Goal: Task Accomplishment & Management: Manage account settings

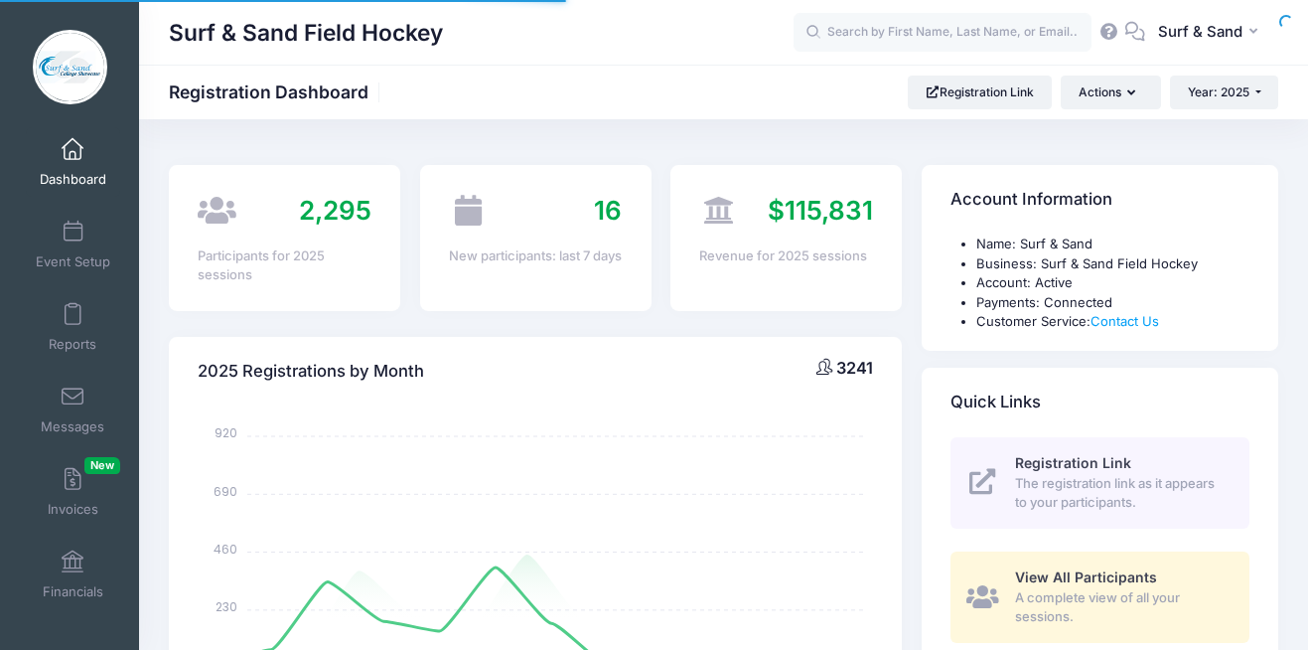
select select
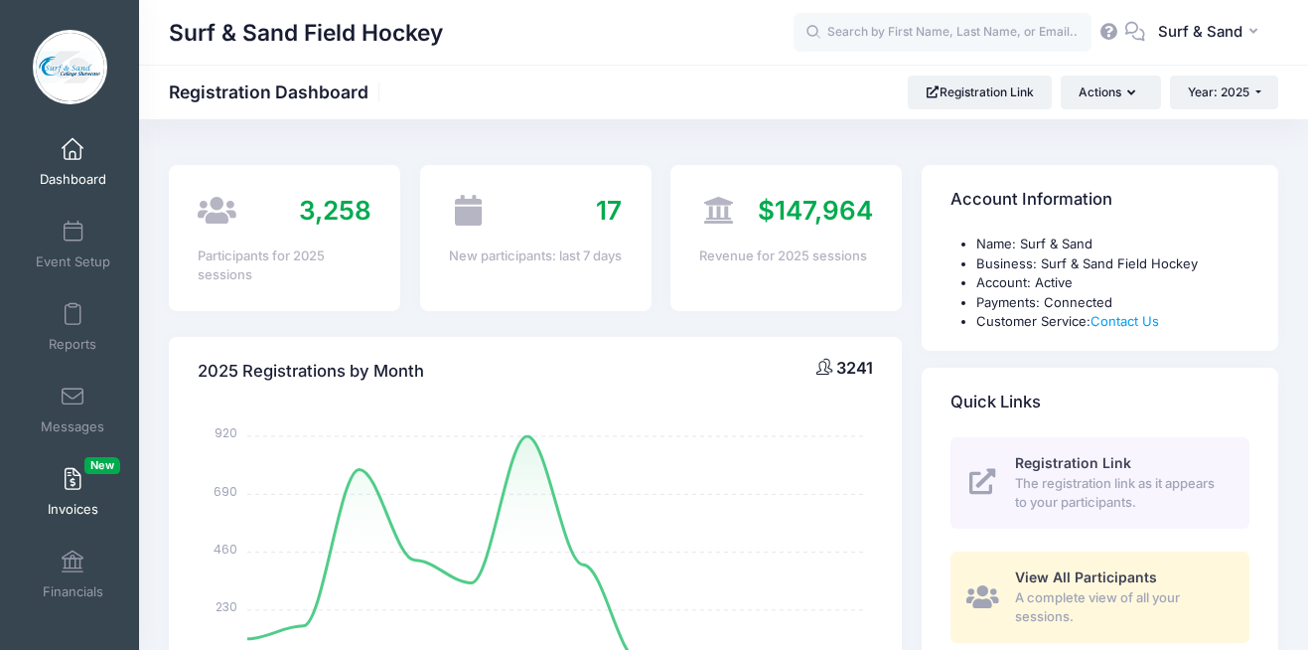
click at [82, 475] on link "Invoices New" at bounding box center [73, 492] width 94 height 70
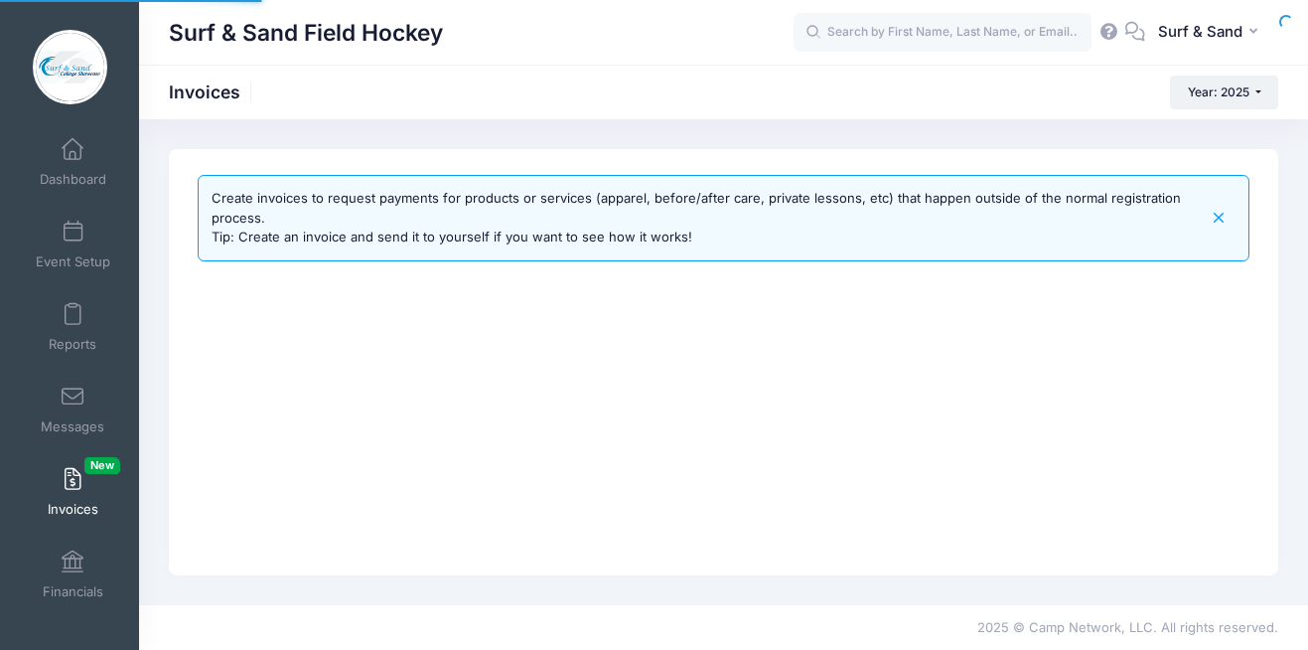
select select
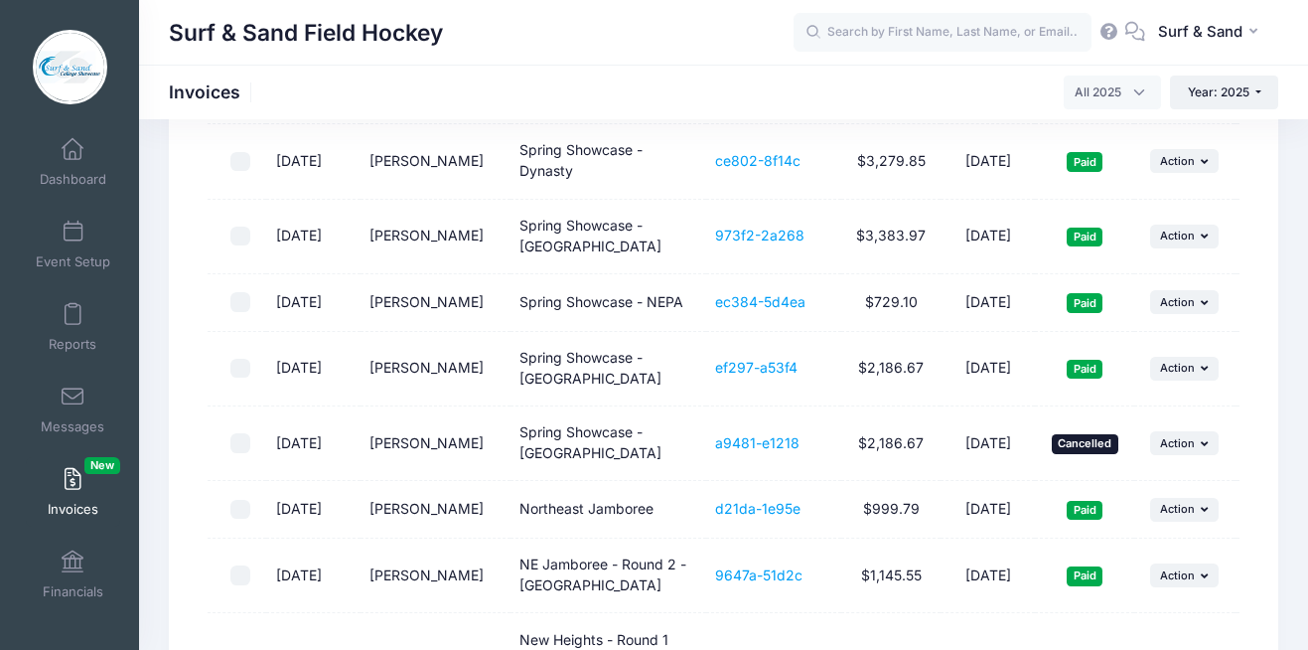
scroll to position [2443, 0]
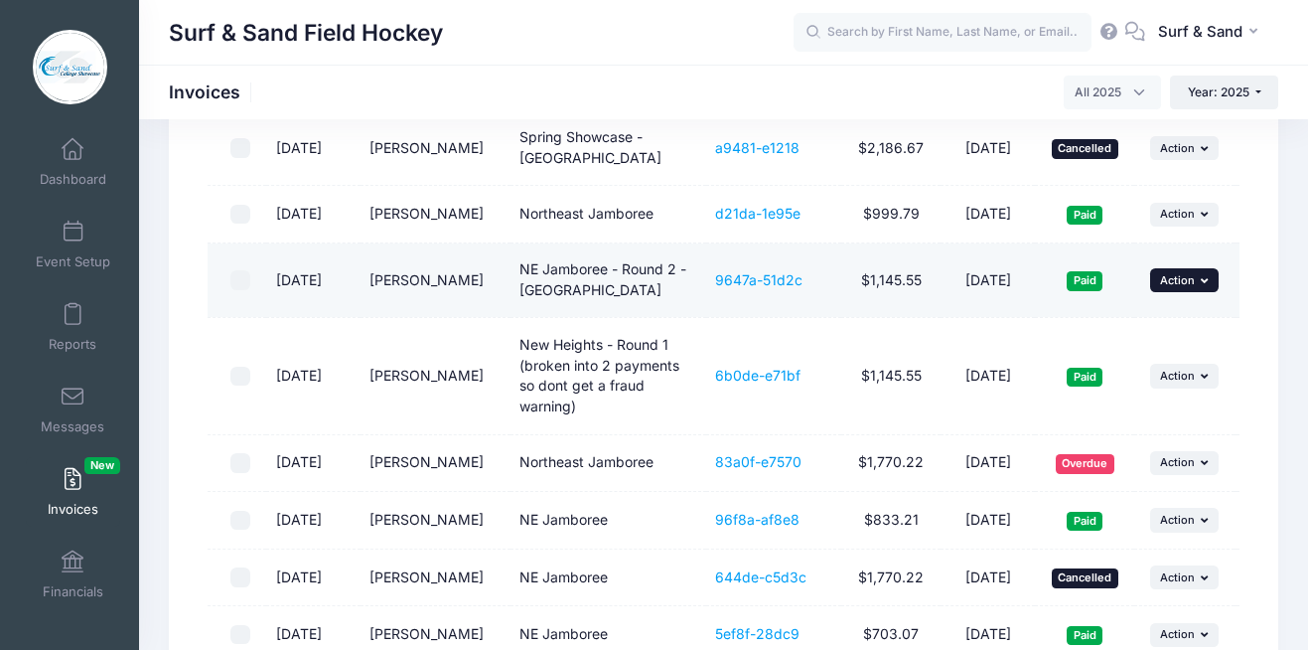
click at [1189, 287] on span "Action" at bounding box center [1177, 280] width 35 height 14
click at [1177, 492] on link "View" at bounding box center [1157, 488] width 105 height 38
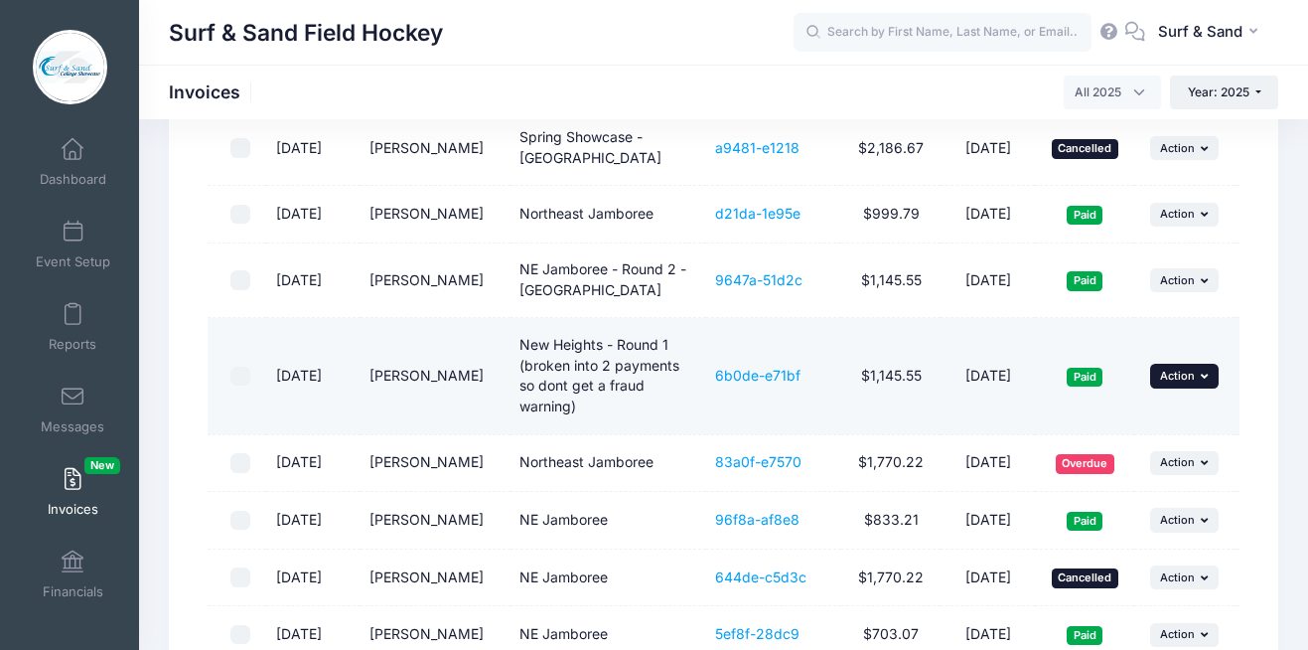
click at [1182, 382] on span "Action" at bounding box center [1177, 376] width 35 height 14
click at [1166, 410] on link "View" at bounding box center [1157, 419] width 105 height 38
